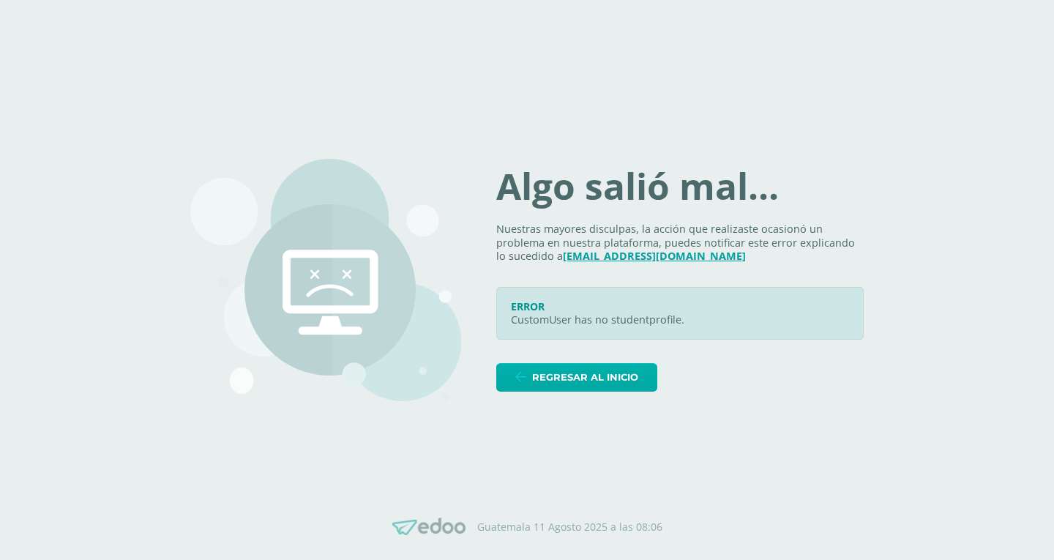
click at [543, 377] on link "Regresar al inicio" at bounding box center [576, 377] width 161 height 29
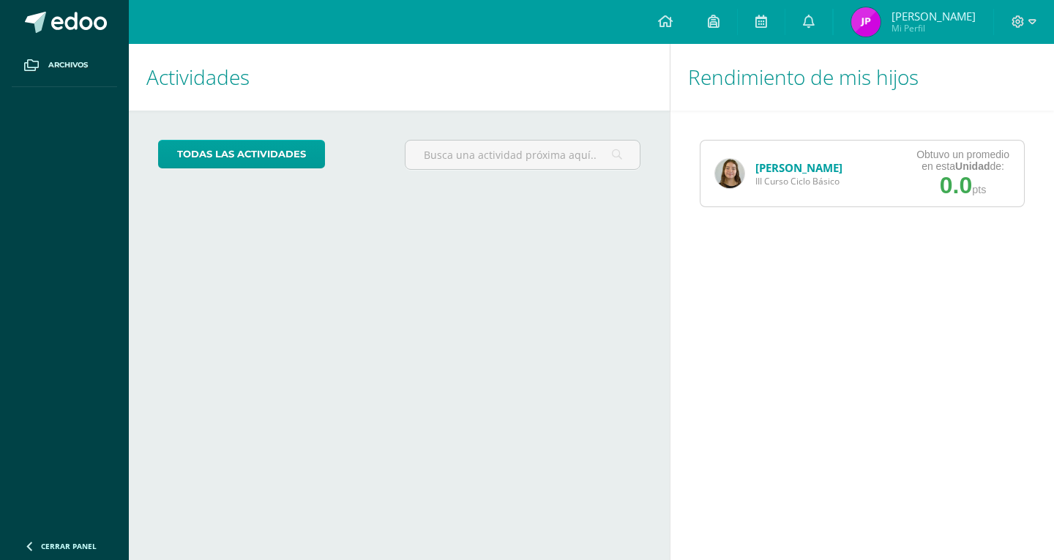
click at [768, 178] on span "III Curso Ciclo Básico" at bounding box center [799, 181] width 87 height 12
click at [740, 169] on img at bounding box center [729, 173] width 29 height 29
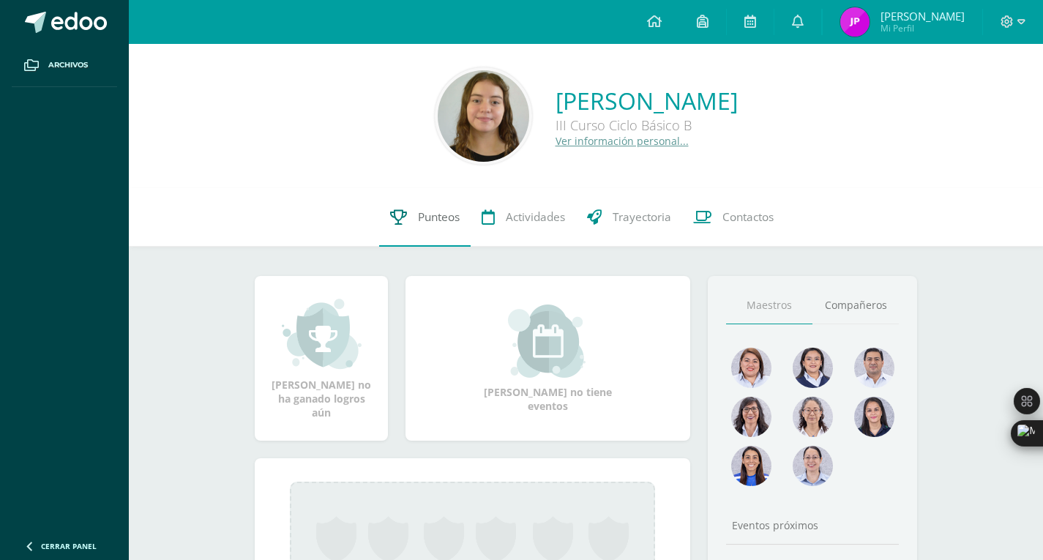
click at [403, 226] on link "Punteos" at bounding box center [425, 217] width 92 height 59
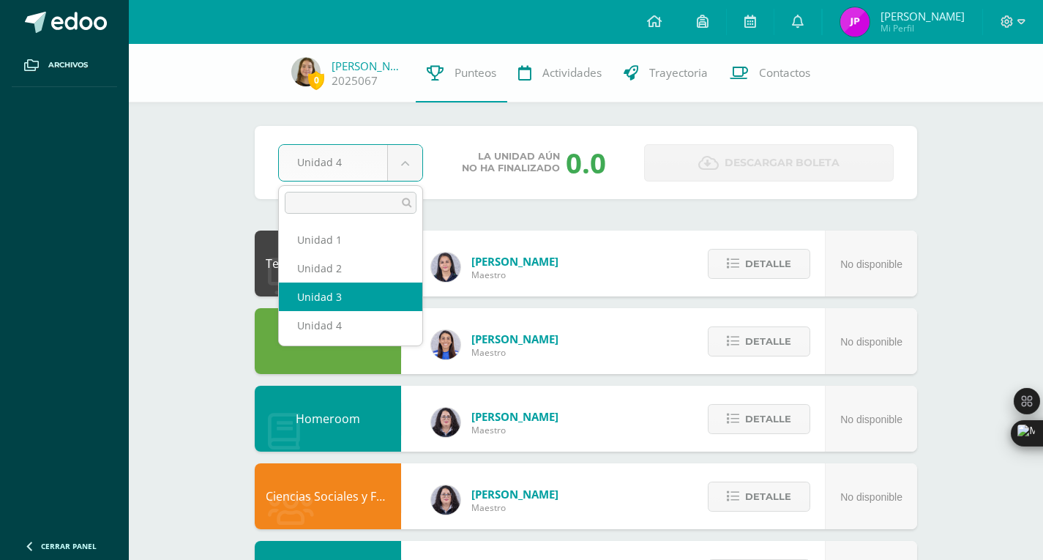
select select "Unidad 3"
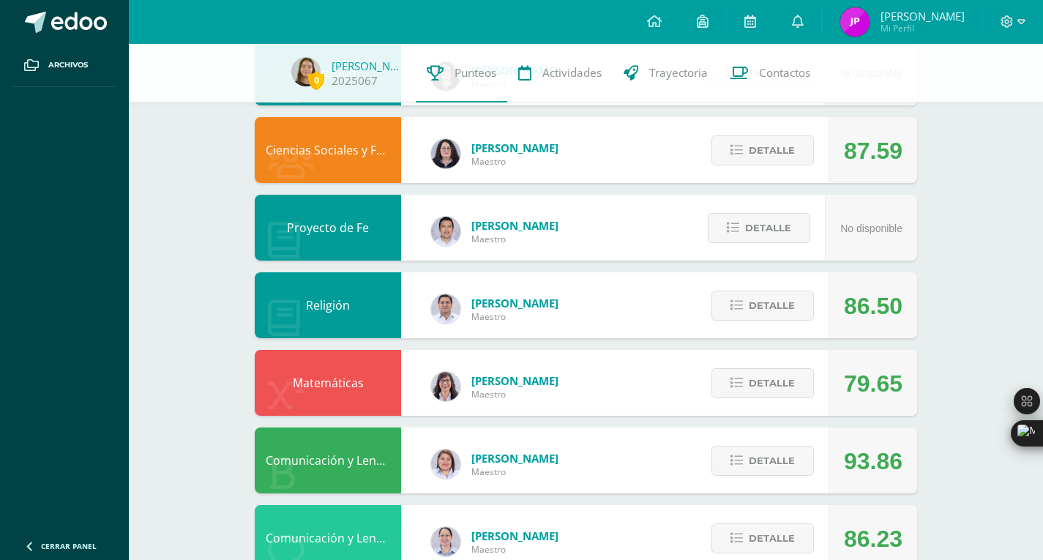
scroll to position [346, 0]
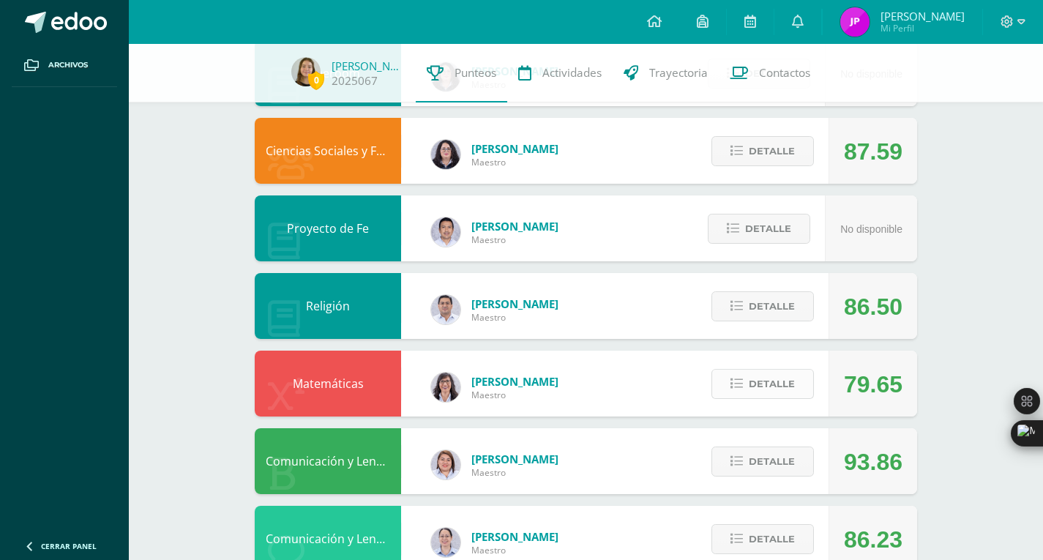
click at [775, 394] on span "Detalle" at bounding box center [772, 383] width 46 height 27
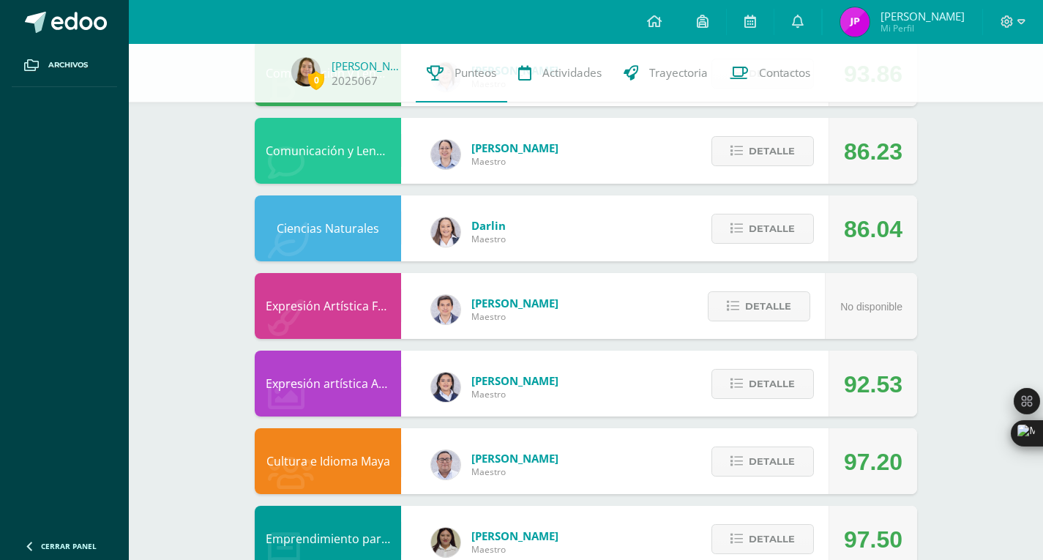
scroll to position [1152, 0]
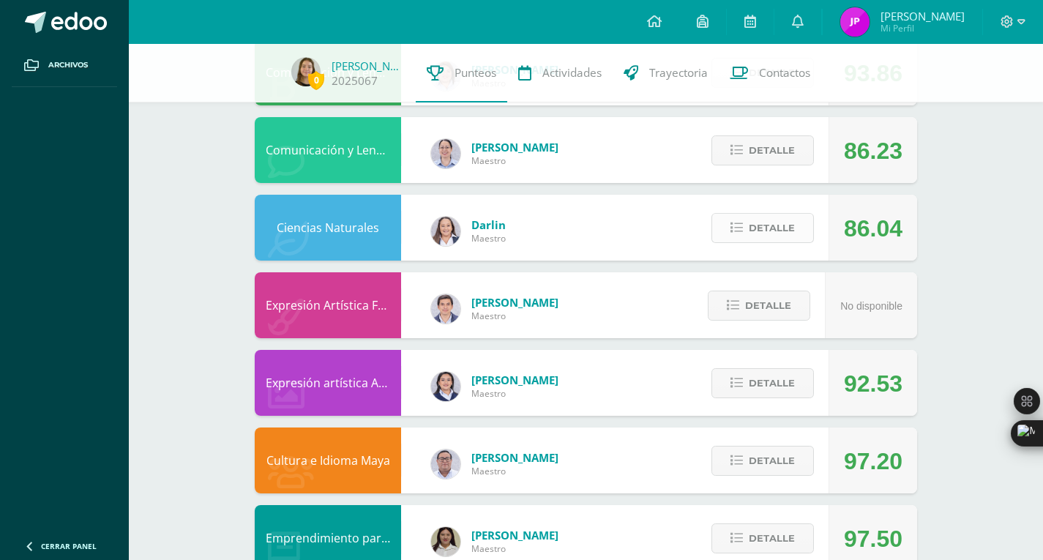
click at [762, 237] on span "Detalle" at bounding box center [772, 228] width 46 height 27
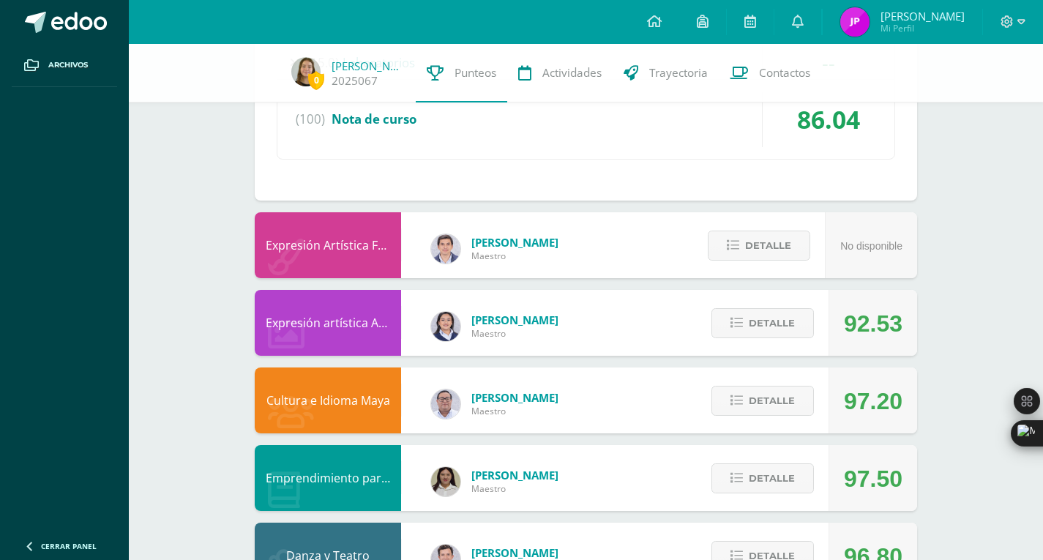
scroll to position [1734, 0]
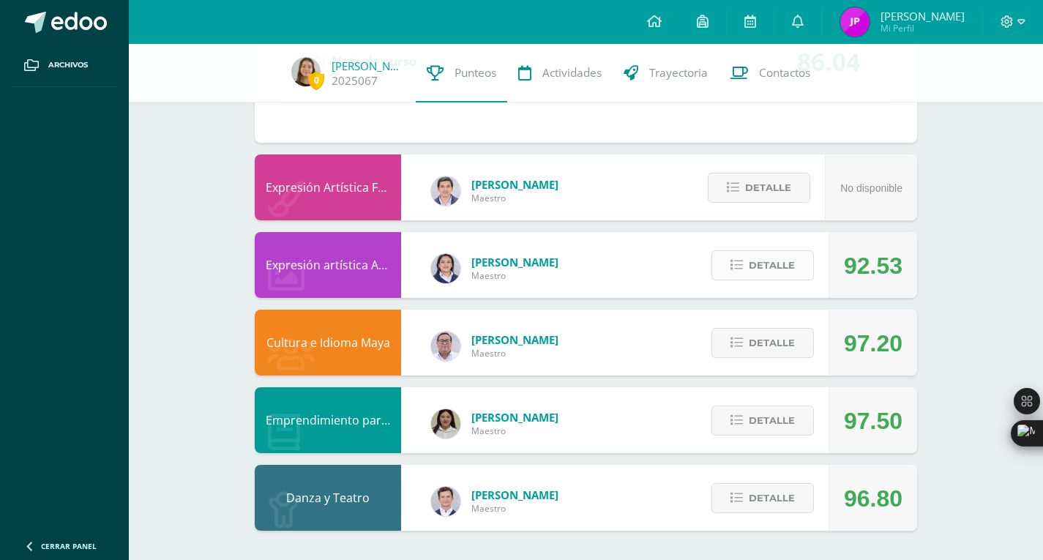
click at [767, 272] on span "Detalle" at bounding box center [772, 265] width 46 height 27
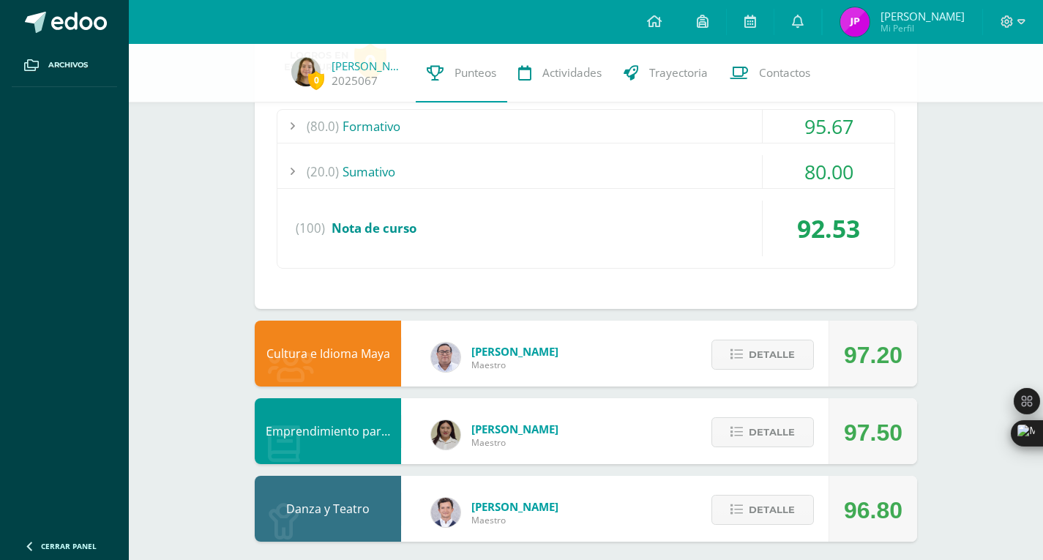
scroll to position [2016, 0]
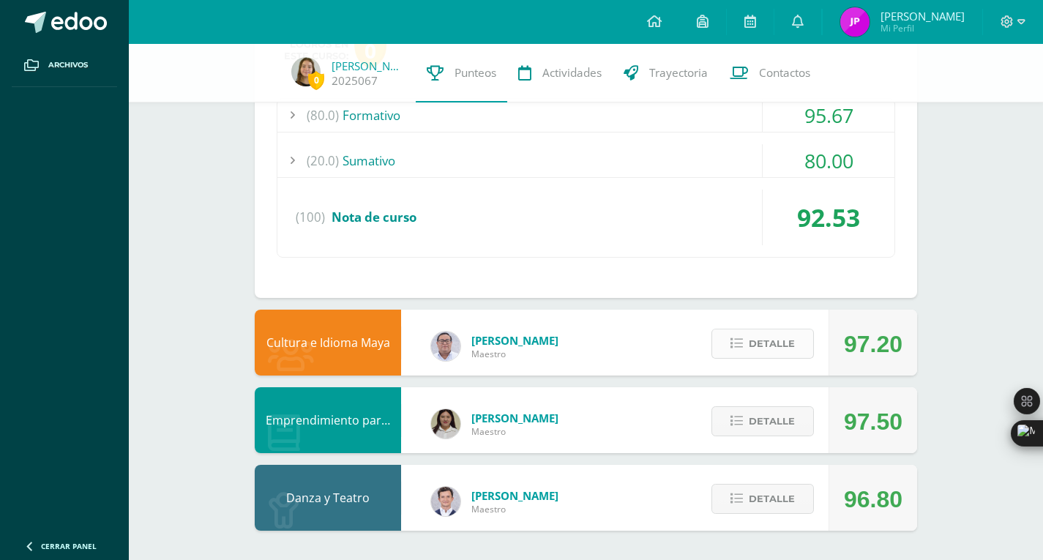
click at [760, 347] on span "Detalle" at bounding box center [772, 343] width 46 height 27
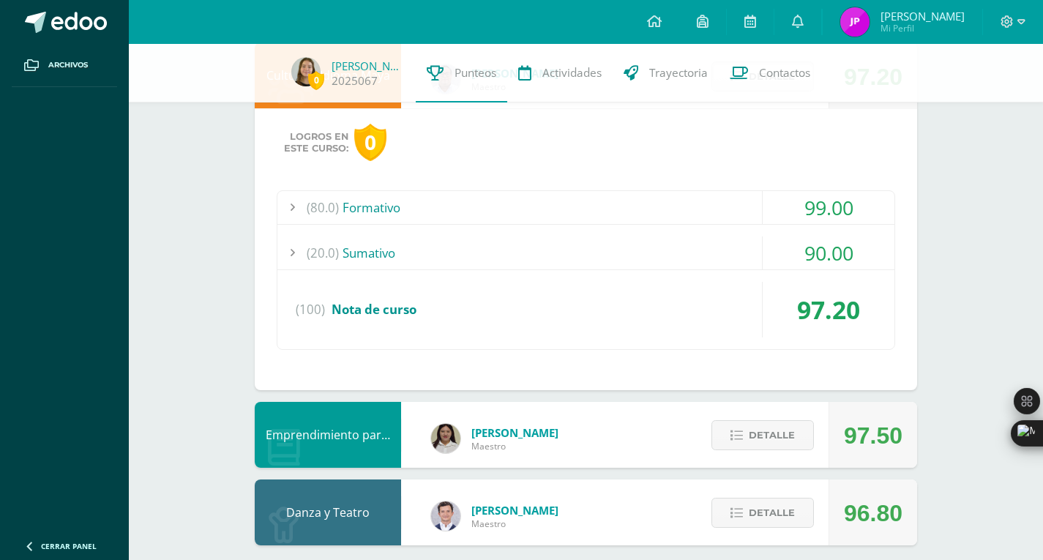
scroll to position [2297, 0]
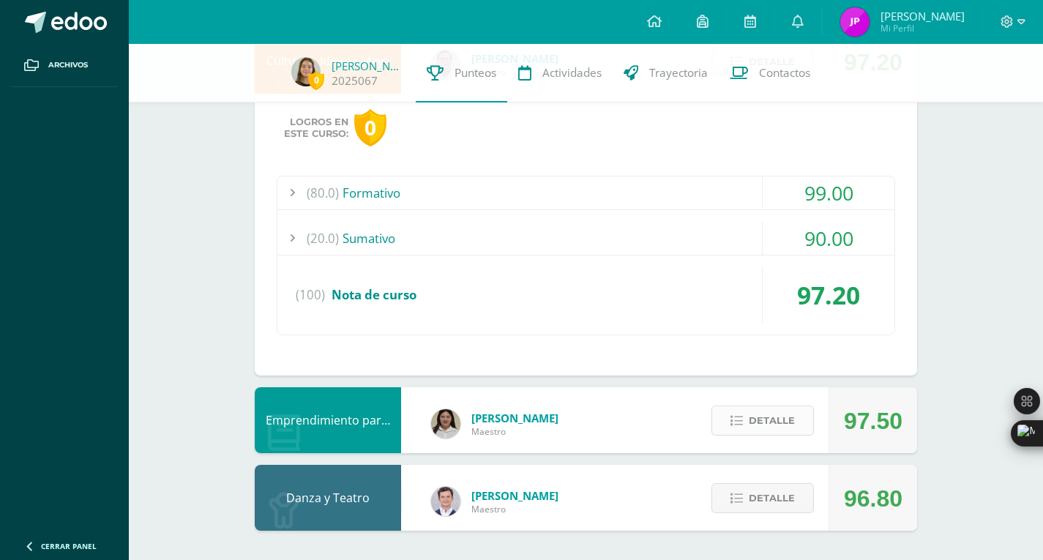
click at [725, 420] on button "Detalle" at bounding box center [763, 421] width 103 height 30
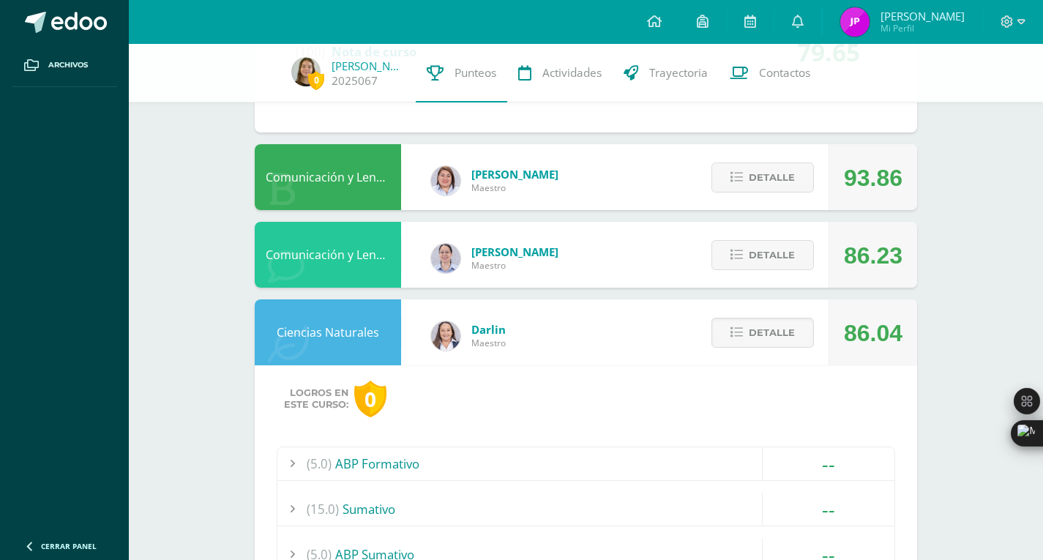
scroll to position [1046, 0]
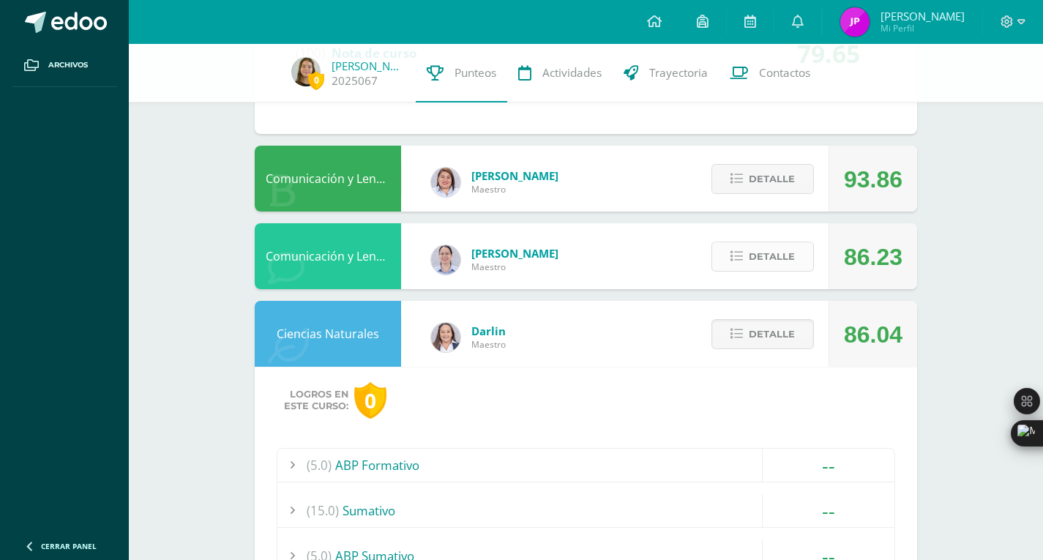
click at [759, 254] on span "Detalle" at bounding box center [772, 256] width 46 height 27
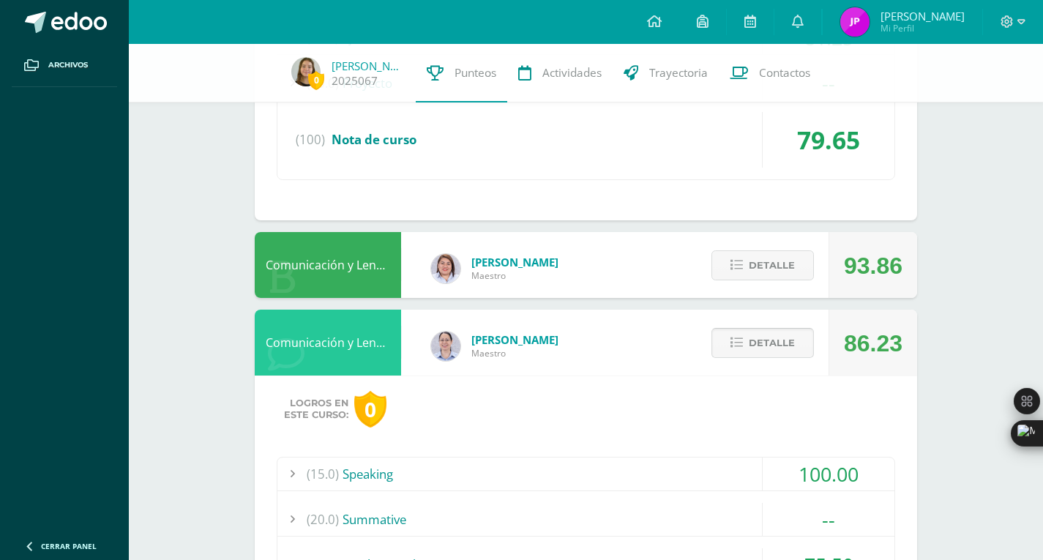
scroll to position [962, 0]
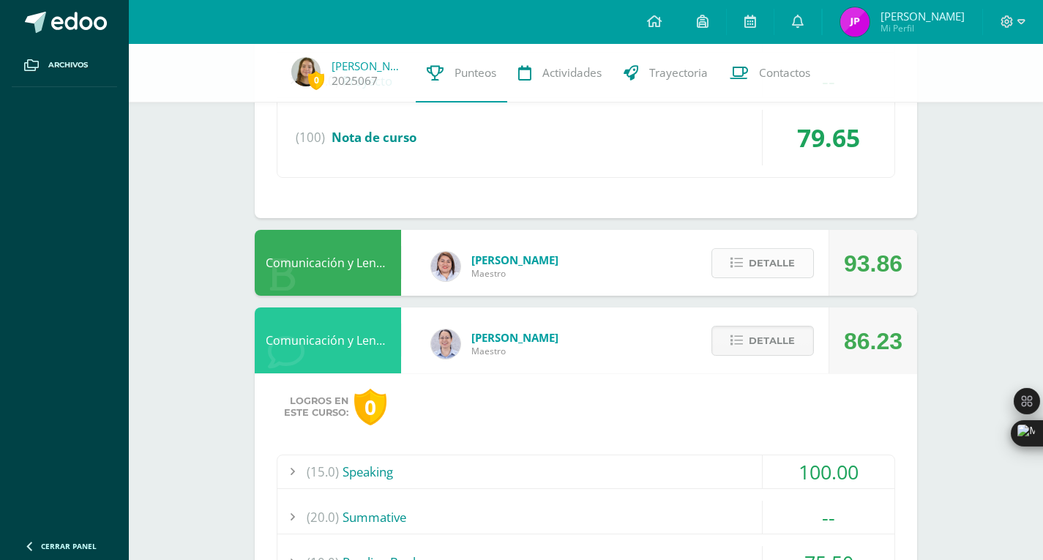
click at [753, 265] on span "Detalle" at bounding box center [772, 263] width 46 height 27
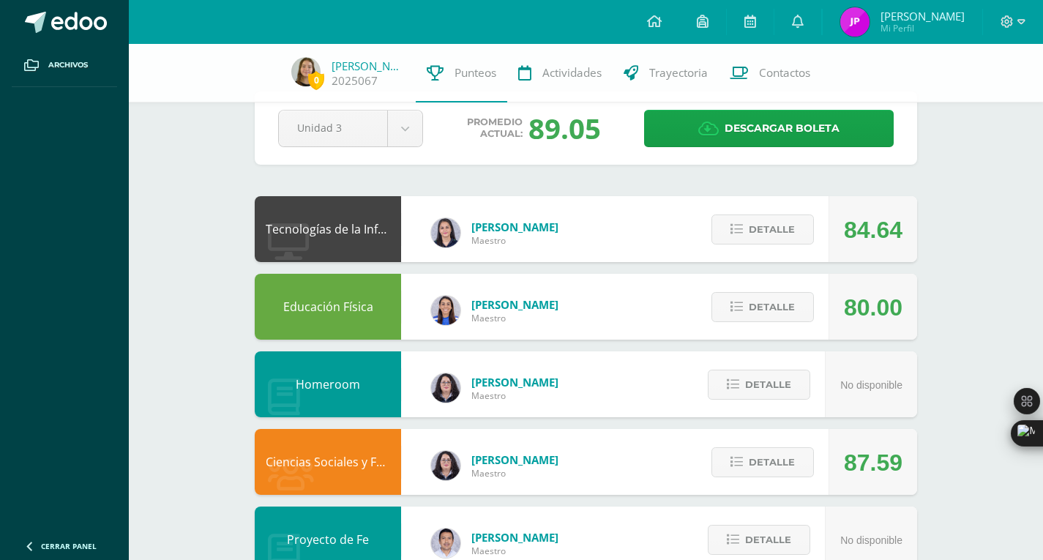
scroll to position [0, 0]
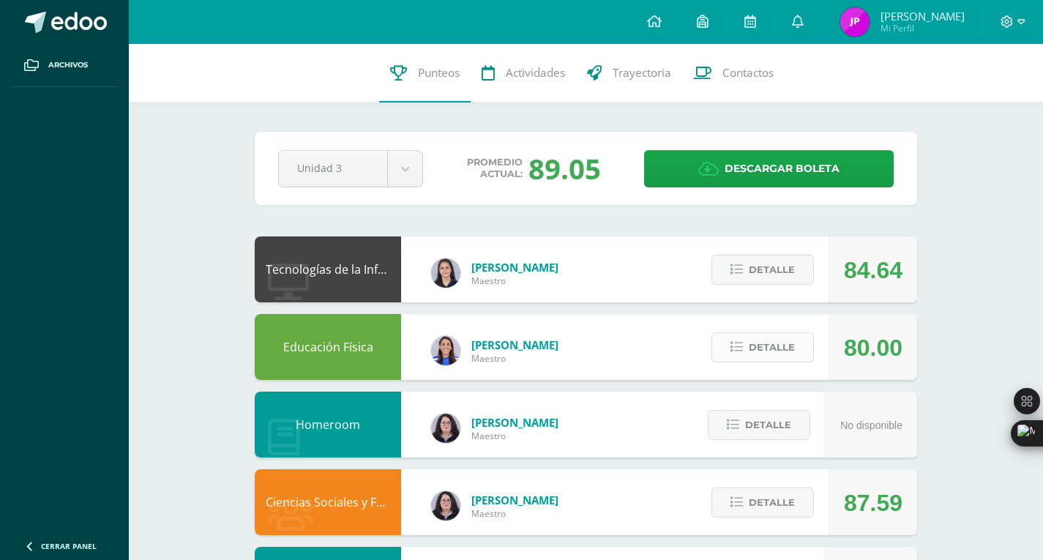
click at [771, 349] on span "Detalle" at bounding box center [772, 347] width 46 height 27
